Goal: Task Accomplishment & Management: Manage account settings

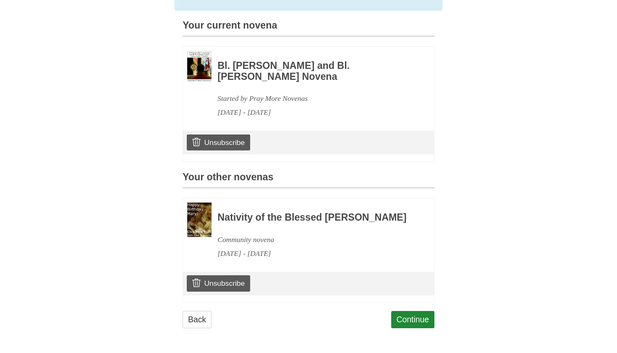
scroll to position [210, 0]
click at [243, 136] on link "Unsubscribe" at bounding box center [218, 142] width 63 height 16
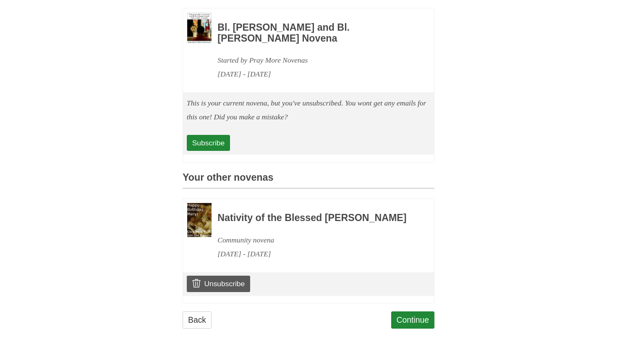
scroll to position [248, 0]
click at [234, 283] on link "Unsubscribe" at bounding box center [218, 284] width 63 height 16
click at [213, 136] on link "Subscribe" at bounding box center [208, 143] width 43 height 16
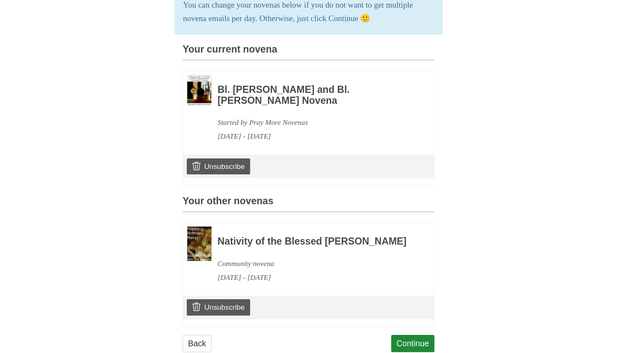
scroll to position [186, 0]
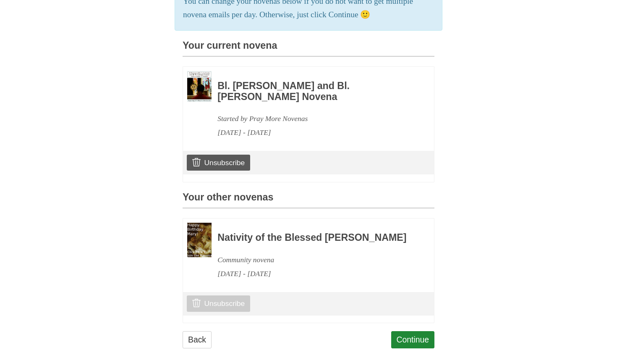
click at [225, 308] on link "Unsubscribe" at bounding box center [218, 303] width 63 height 16
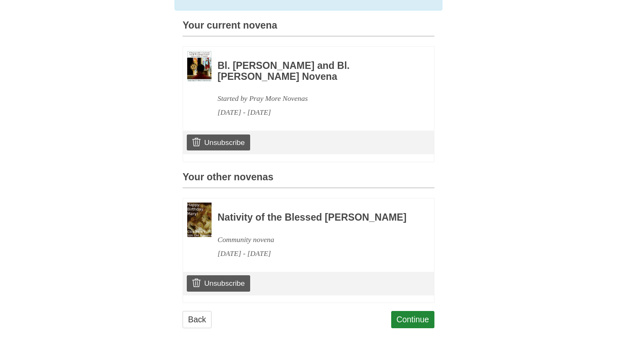
scroll to position [210, 0]
click at [231, 284] on link "Unsubscribe" at bounding box center [218, 283] width 63 height 16
click at [234, 212] on h3 "Nativity of the Blessed [PERSON_NAME]" at bounding box center [315, 217] width 194 height 11
click at [176, 206] on div "Pray More Novenas The original novena reminder You have been unsubscribed from …" at bounding box center [308, 73] width 491 height 559
click at [420, 323] on link "Continue" at bounding box center [413, 319] width 44 height 17
